Goal: Navigation & Orientation: Find specific page/section

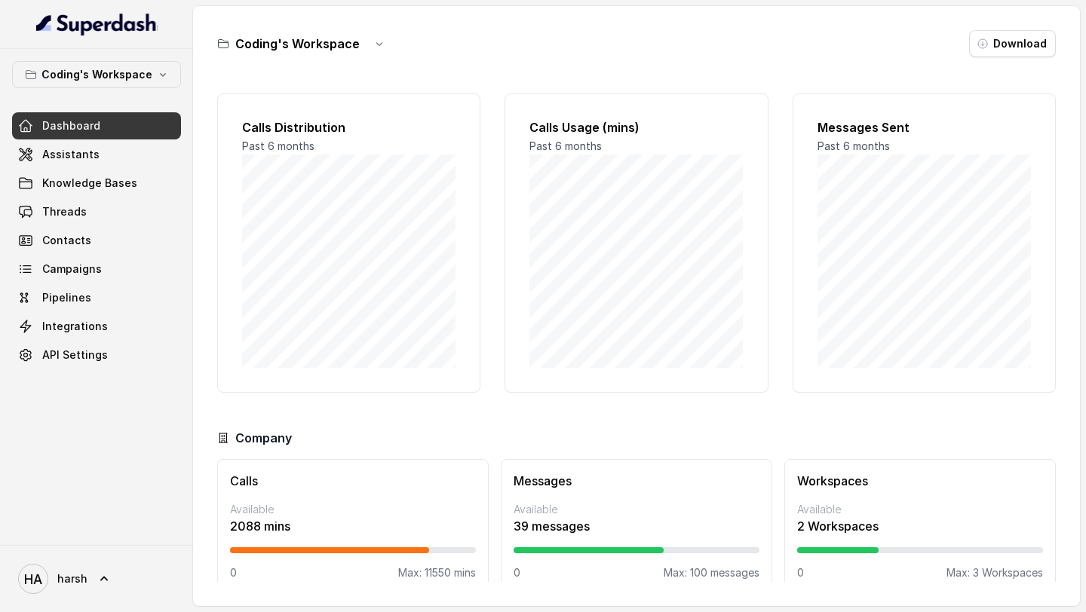
click at [103, 127] on link "Dashboard" at bounding box center [96, 125] width 169 height 27
